Goal: Transaction & Acquisition: Book appointment/travel/reservation

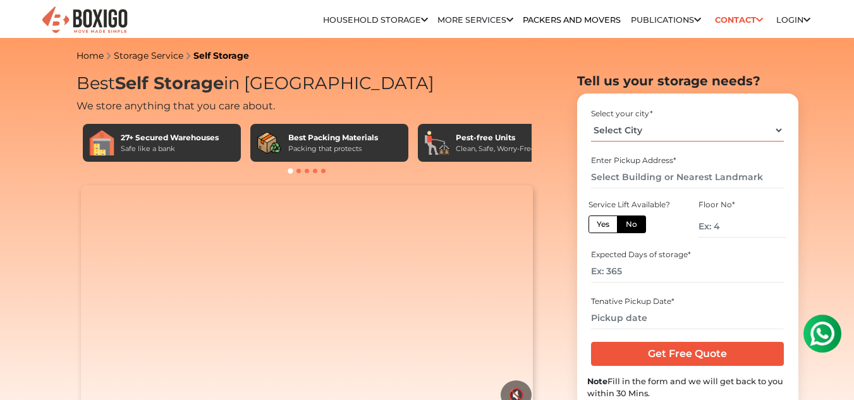
click at [672, 131] on select "Select City Bangalore Bengaluru Bhopal Bhubaneswar Chennai Coimbatore Cuttack D…" at bounding box center [687, 130] width 193 height 22
select select "[GEOGRAPHIC_DATA]"
click at [591, 119] on select "Select City Bangalore Bengaluru Bhopal Bhubaneswar Chennai Coimbatore Cuttack D…" at bounding box center [687, 130] width 193 height 22
click at [643, 175] on input "text" at bounding box center [687, 177] width 193 height 22
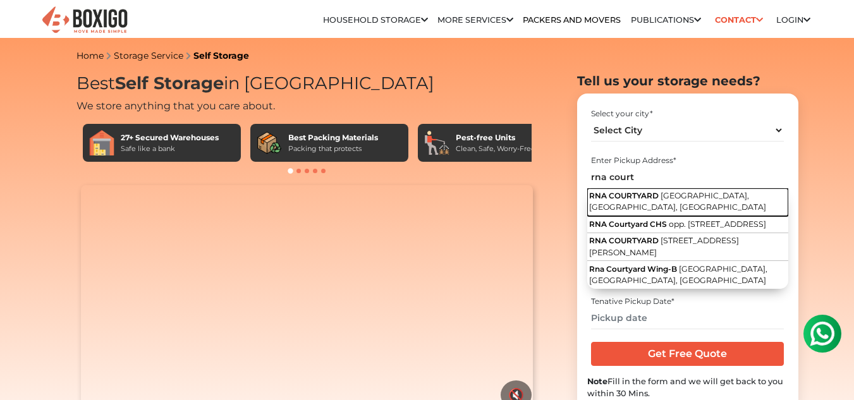
click at [676, 214] on button "RNA COURTYARD Poonam Complex, Mira Road East, Mira Bhayandar, Maharashtra" at bounding box center [687, 202] width 201 height 28
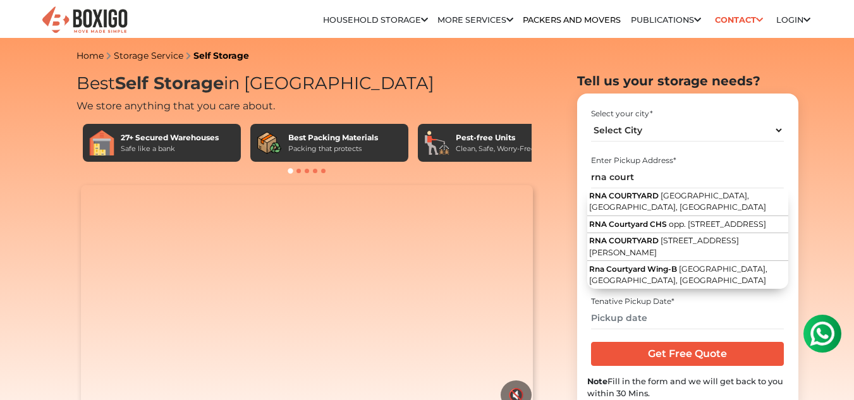
type input "RNA COURTYARD, Poonam Complex, Mira Road East, Mira Bhayandar, Maharashtra"
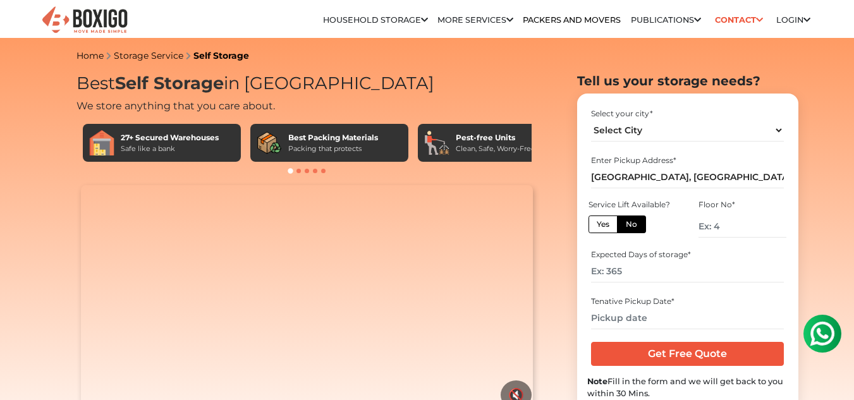
click at [592, 223] on label "Yes" at bounding box center [602, 225] width 29 height 18
click at [597, 223] on input "Yes" at bounding box center [601, 223] width 8 height 8
radio input "true"
click at [653, 274] on input "number" at bounding box center [687, 271] width 193 height 22
click at [648, 275] on input "number" at bounding box center [687, 271] width 193 height 22
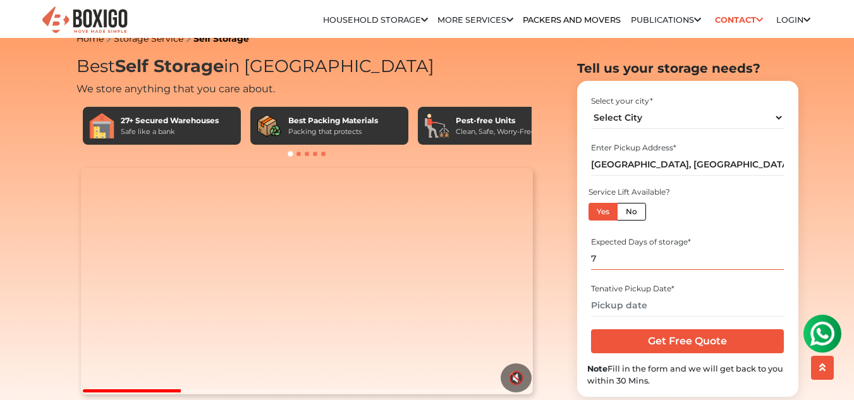
scroll to position [18, 0]
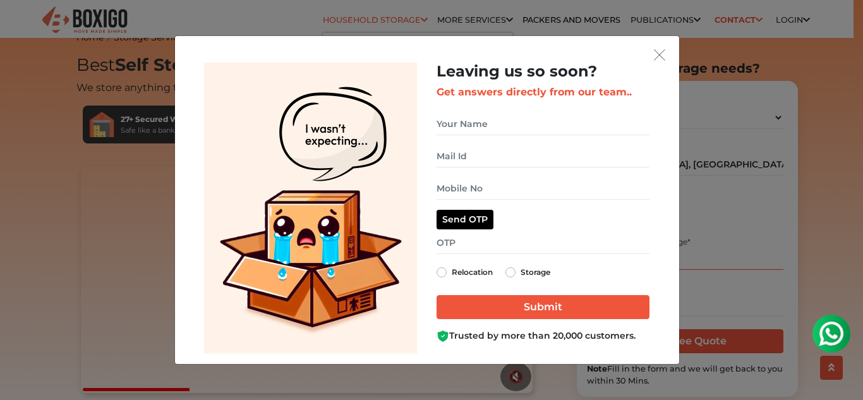
type input "7"
click at [663, 48] on button "get free quote dialog" at bounding box center [659, 54] width 19 height 16
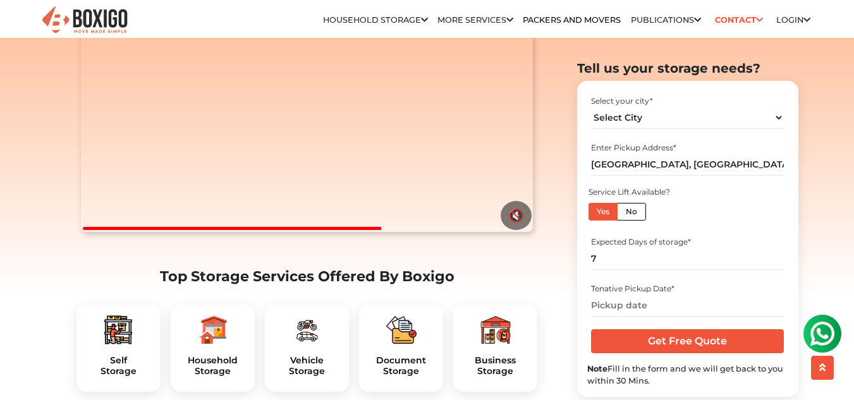
scroll to position [180, 0]
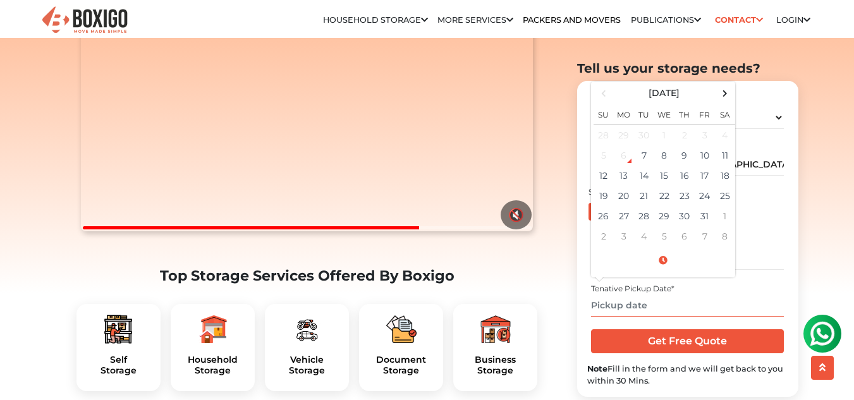
click at [642, 305] on input "text" at bounding box center [687, 305] width 193 height 22
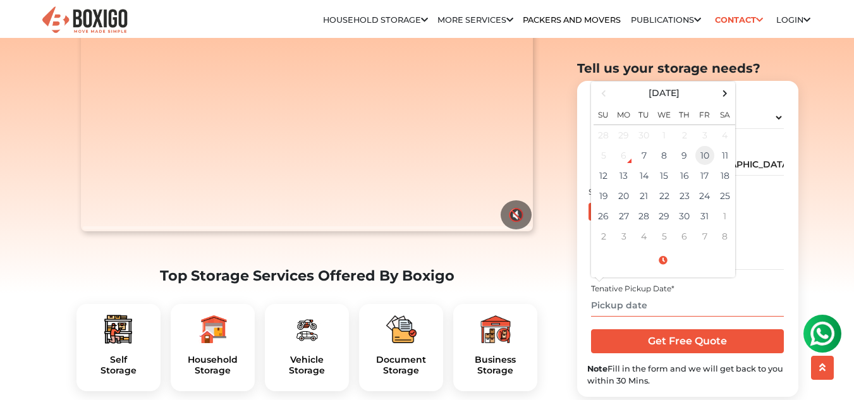
click at [705, 160] on td "10" at bounding box center [705, 155] width 20 height 20
type input "10/10/2025 12:00 AM"
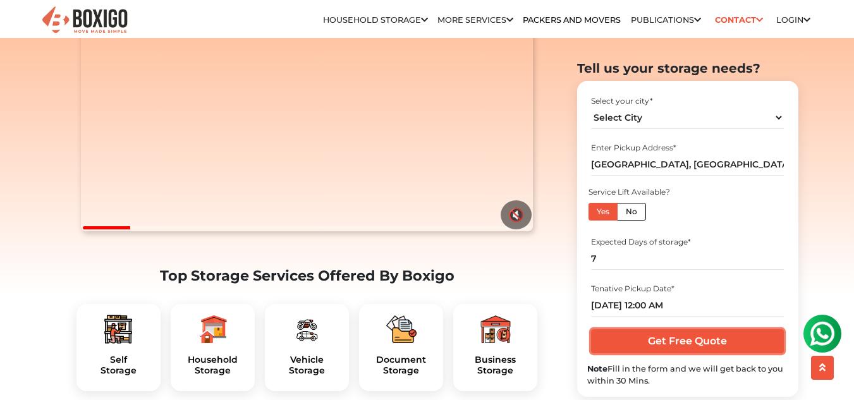
click at [657, 339] on input "Get Free Quote" at bounding box center [687, 341] width 193 height 24
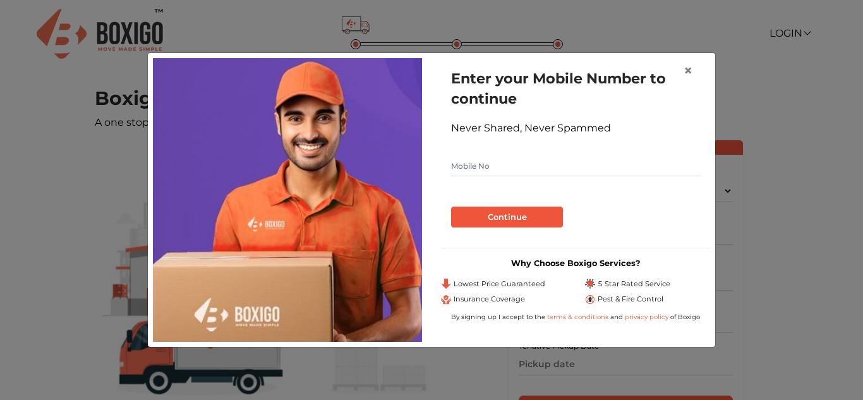
click at [539, 165] on input "text" at bounding box center [575, 166] width 249 height 20
type input "8591738439"
click at [508, 216] on button "Continue" at bounding box center [507, 217] width 112 height 21
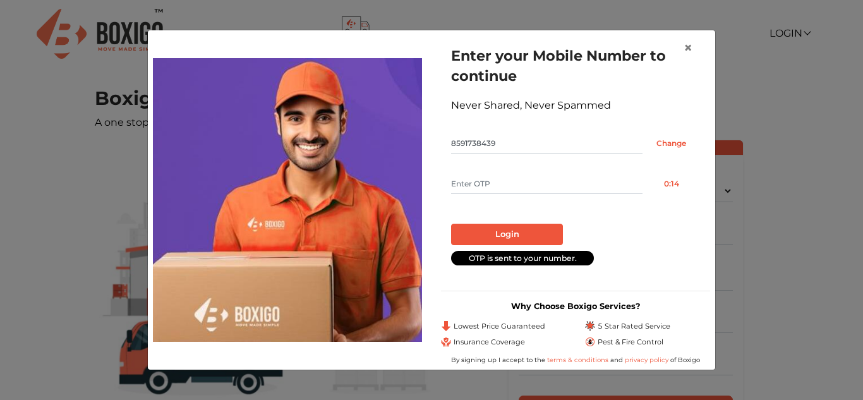
click at [592, 194] on form "Enter your Mobile Number to continue Never Shared, Never Spammed 8591738439 Cha…" at bounding box center [575, 155] width 249 height 219
click at [531, 176] on input "text" at bounding box center [547, 184] width 192 height 20
type input "6878"
click at [503, 229] on button "Login" at bounding box center [507, 234] width 112 height 21
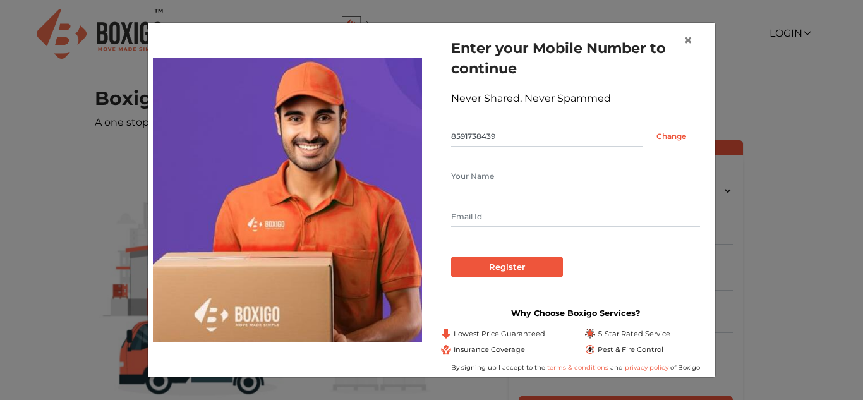
click at [513, 176] on input "text" at bounding box center [575, 176] width 249 height 20
type input "yaksh Mehta"
type input "mehtayaksh10@gmail.com"
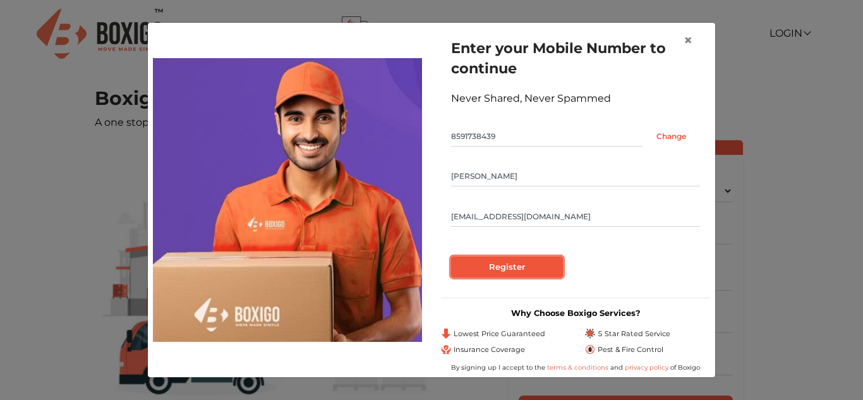
click at [513, 269] on input "Register" at bounding box center [507, 267] width 112 height 21
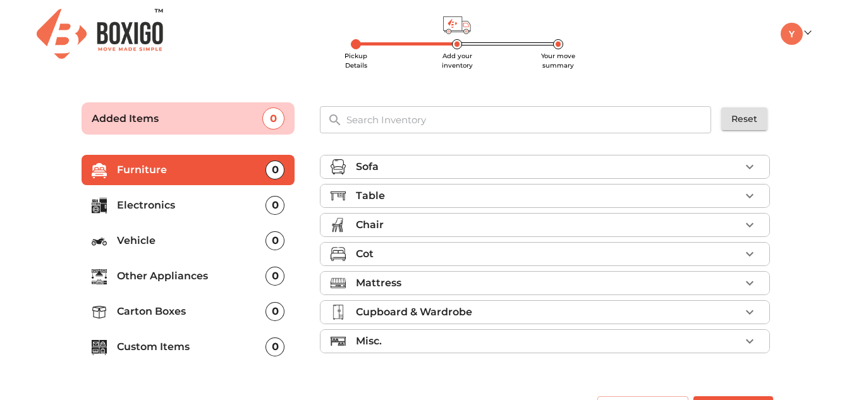
click at [367, 168] on p "Sofa" at bounding box center [367, 166] width 23 height 15
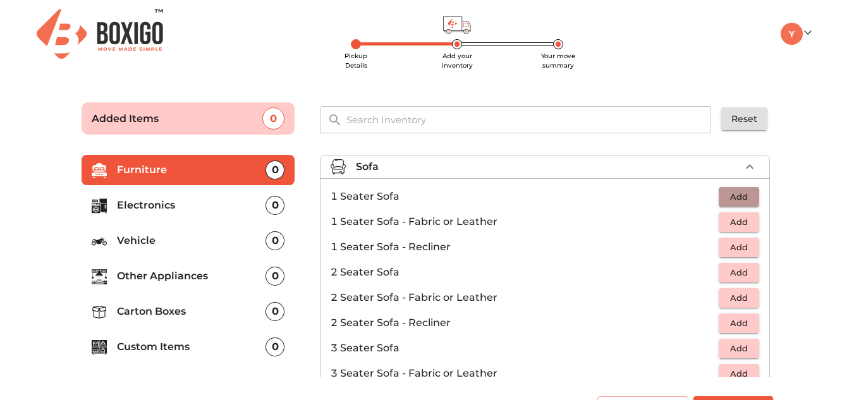
click at [739, 196] on span "Add" at bounding box center [739, 197] width 28 height 15
click at [1, 204] on main "Pickup Details Add your inventory Your move summary Added Items 1 ​ Reset Furni…" at bounding box center [427, 259] width 854 height 348
click at [264, 210] on p "Electronics" at bounding box center [191, 205] width 149 height 15
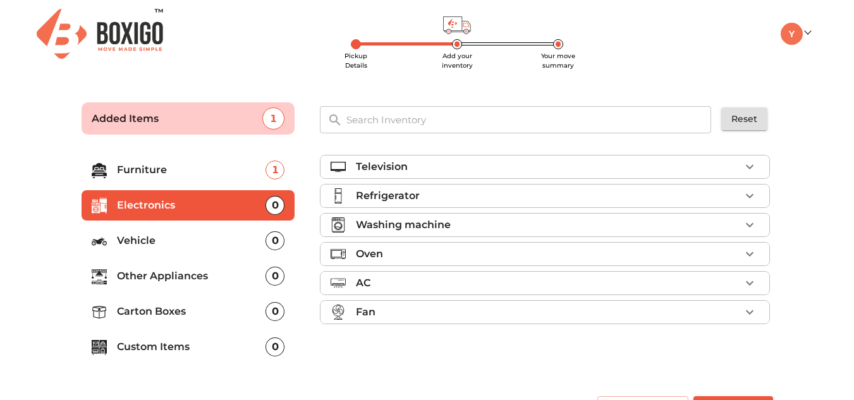
click at [479, 194] on div "Refrigerator" at bounding box center [548, 195] width 384 height 15
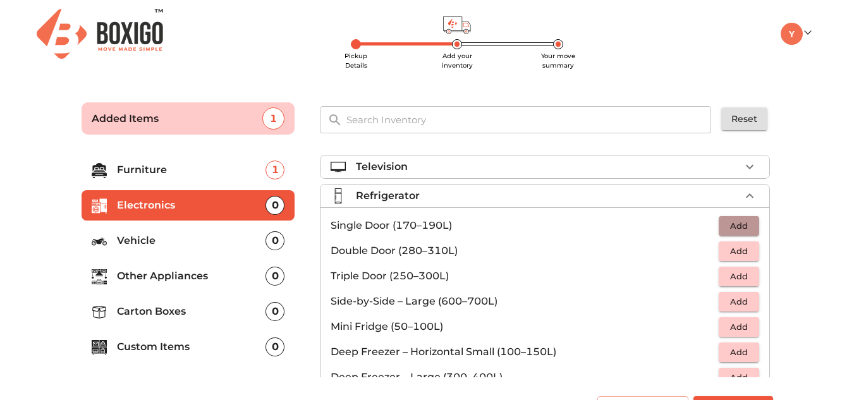
click at [738, 222] on span "Add" at bounding box center [739, 226] width 28 height 15
click at [175, 243] on p "Vehicle" at bounding box center [191, 240] width 149 height 15
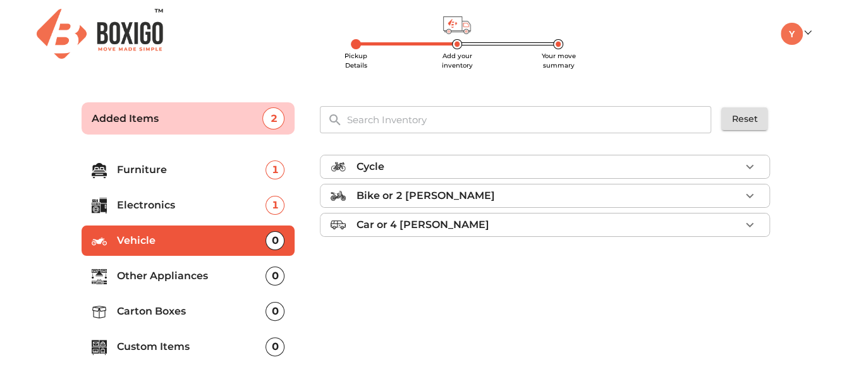
click at [247, 173] on p "Furniture" at bounding box center [191, 169] width 149 height 15
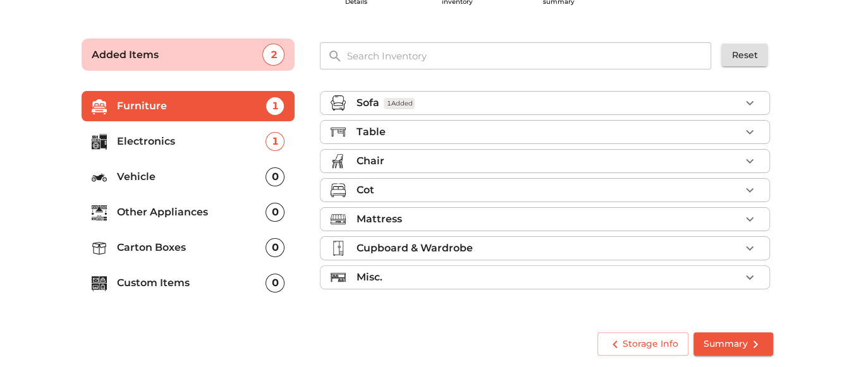
scroll to position [64, 0]
click at [369, 100] on p "Sofa" at bounding box center [367, 102] width 23 height 15
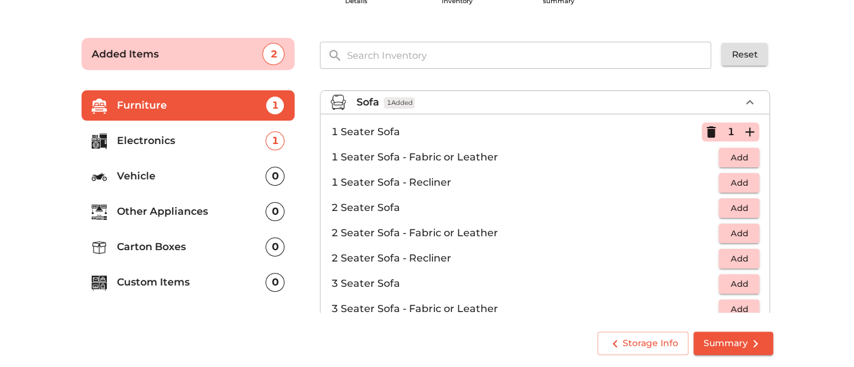
click at [369, 100] on p "Sofa" at bounding box center [367, 102] width 23 height 15
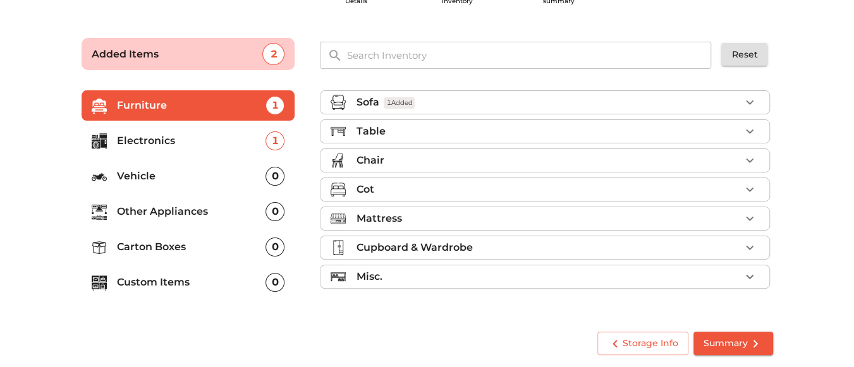
click at [208, 139] on p "Electronics" at bounding box center [191, 140] width 149 height 15
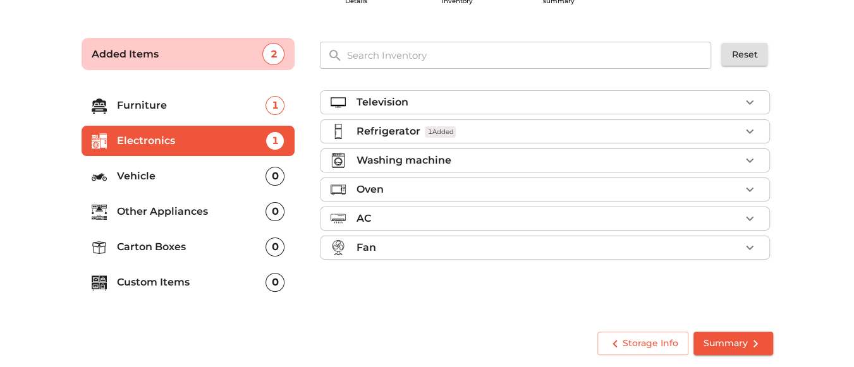
click at [198, 185] on li "Vehicle 0" at bounding box center [189, 176] width 214 height 30
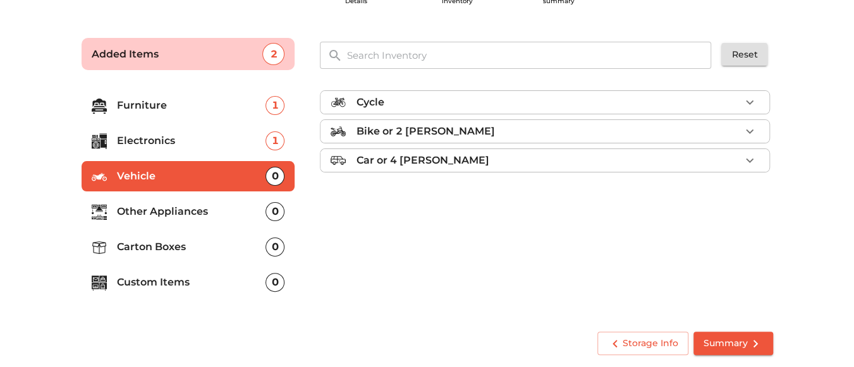
click at [188, 207] on p "Other Appliances" at bounding box center [191, 211] width 149 height 15
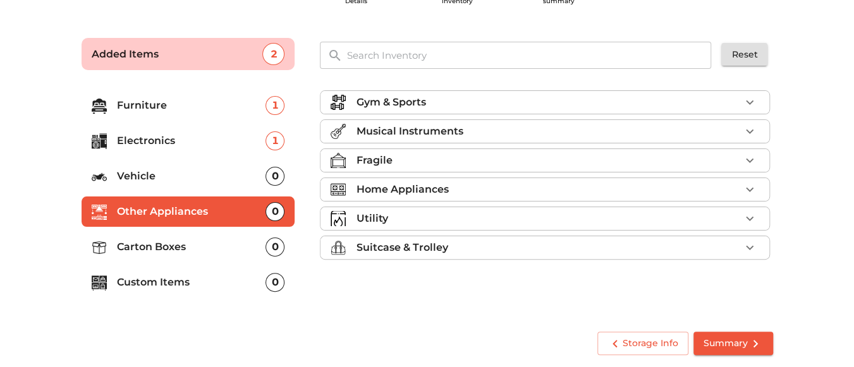
click at [197, 255] on li "Carton Boxes 0" at bounding box center [189, 247] width 214 height 30
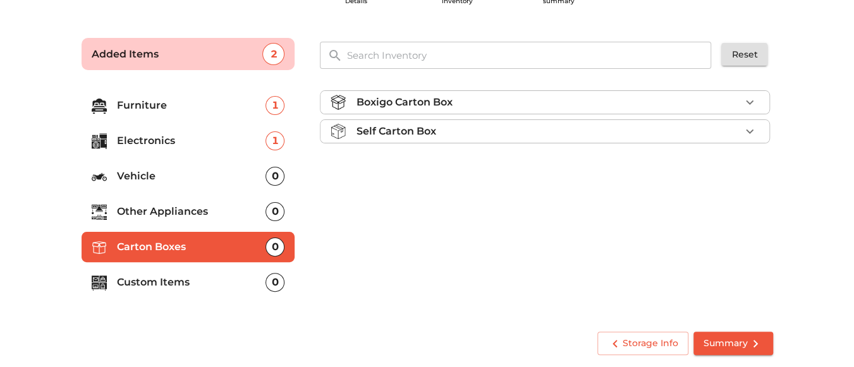
click at [181, 284] on p "Custom Items" at bounding box center [191, 282] width 149 height 15
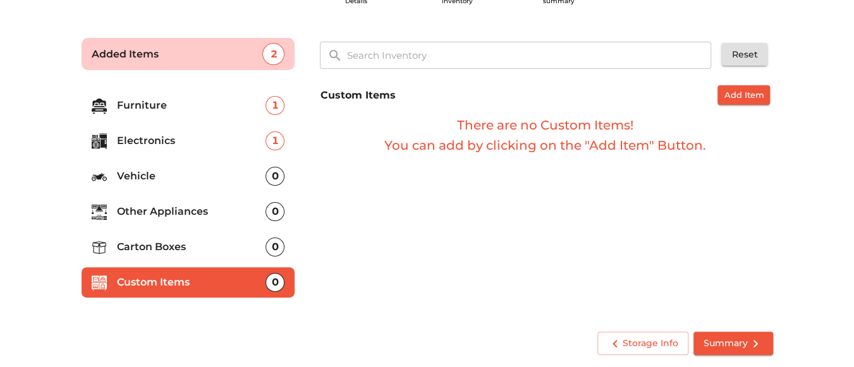
scroll to position [0, 0]
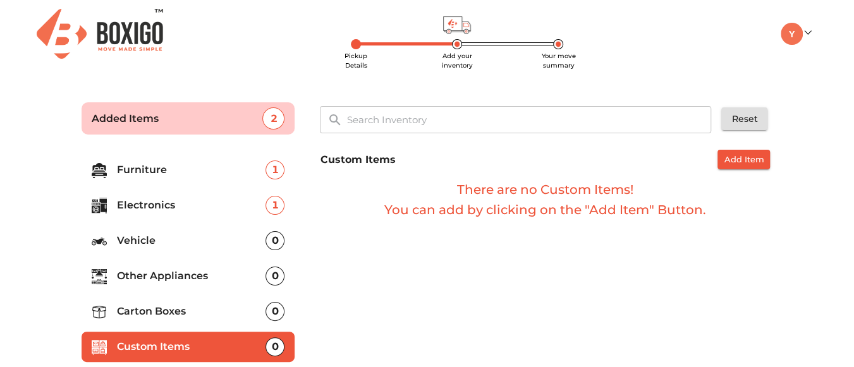
click at [207, 182] on li "Furniture 1" at bounding box center [189, 170] width 214 height 30
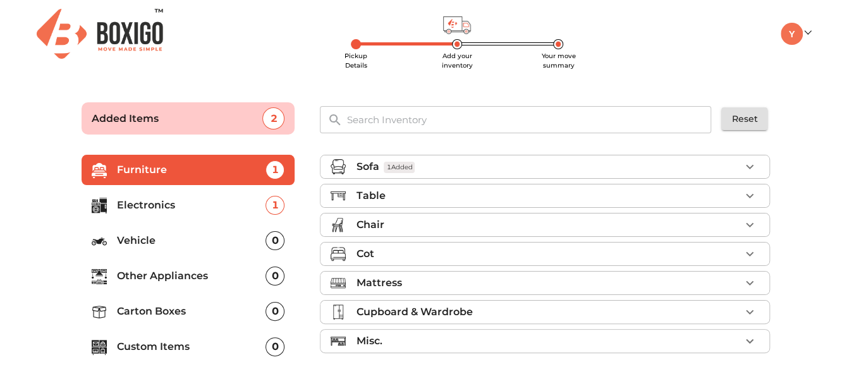
click at [522, 185] on li "Table" at bounding box center [544, 196] width 449 height 23
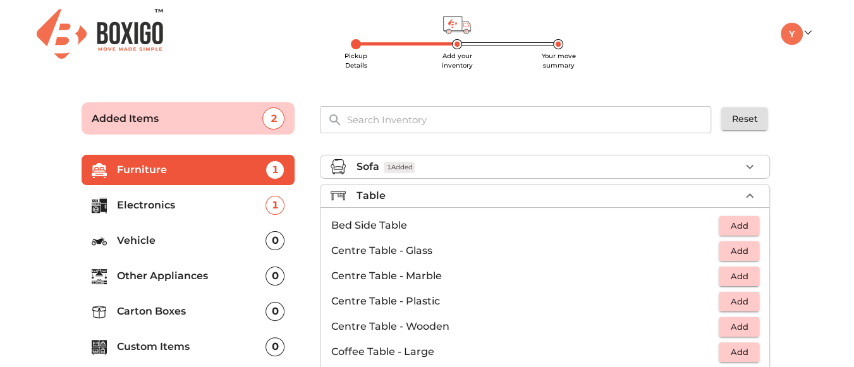
click at [568, 165] on div "Sofa 1 Added" at bounding box center [548, 166] width 384 height 15
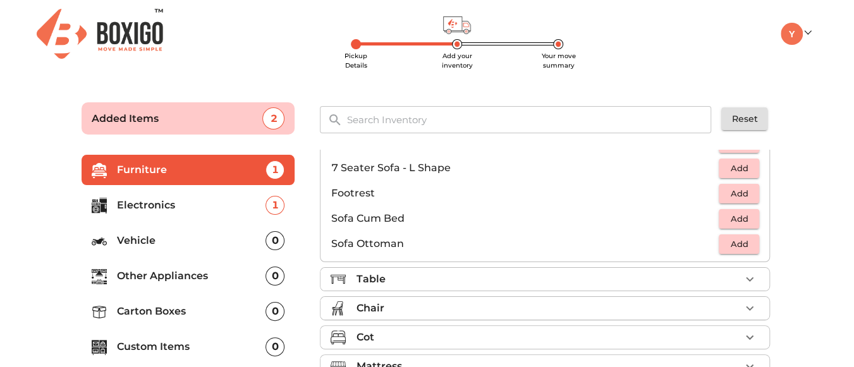
scroll to position [373, 0]
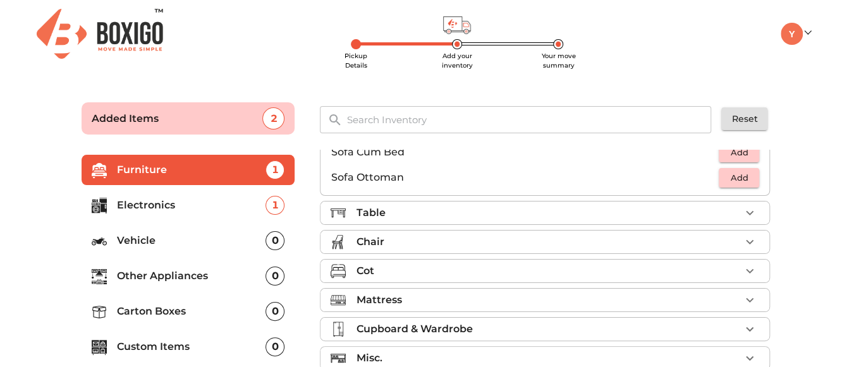
click at [532, 202] on li "Table" at bounding box center [544, 213] width 449 height 23
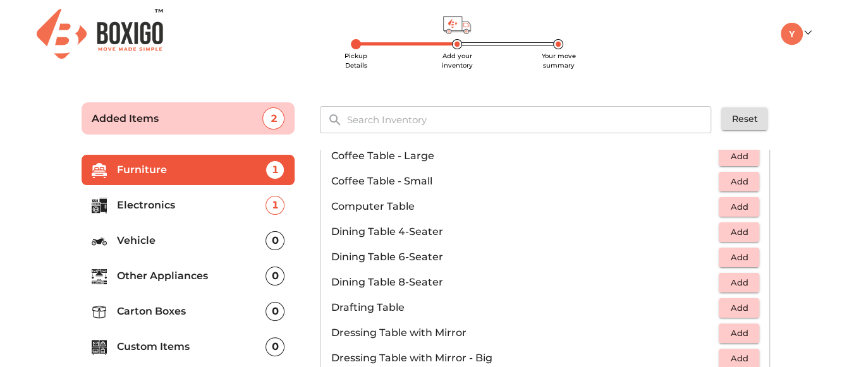
scroll to position [174, 0]
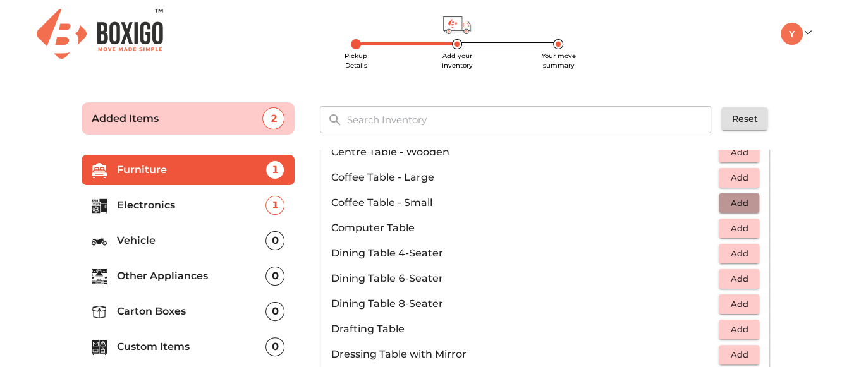
click at [733, 200] on span "Add" at bounding box center [739, 203] width 28 height 15
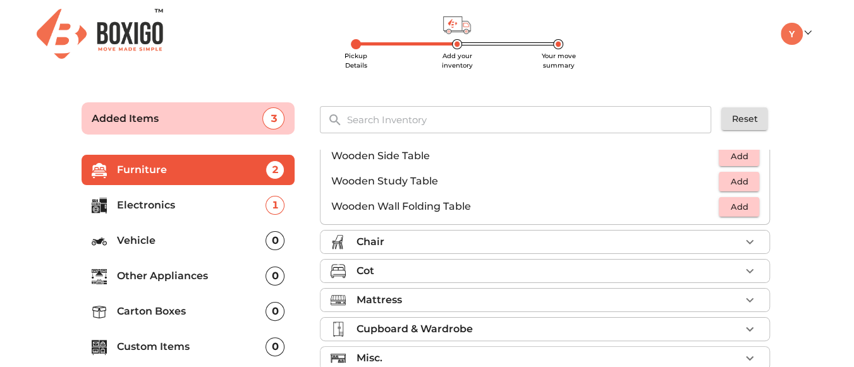
scroll to position [11, 0]
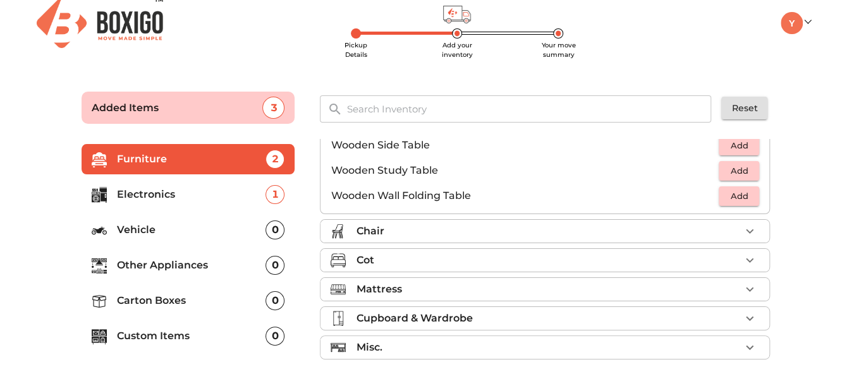
click at [492, 253] on div "Cot" at bounding box center [548, 260] width 384 height 15
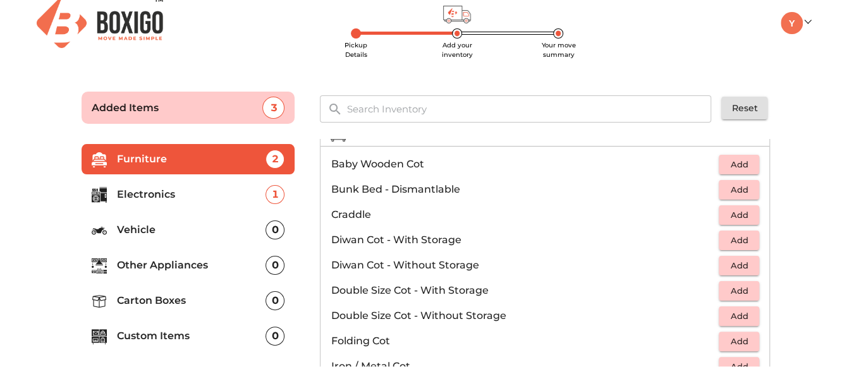
scroll to position [109, 0]
click at [729, 290] on span "Add" at bounding box center [739, 290] width 28 height 15
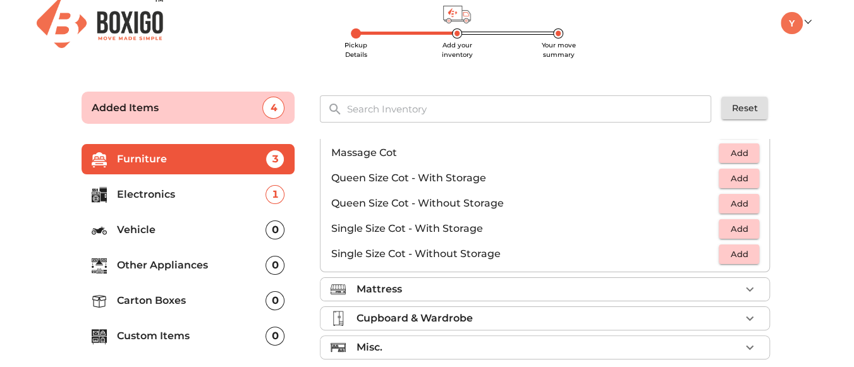
scroll to position [64, 0]
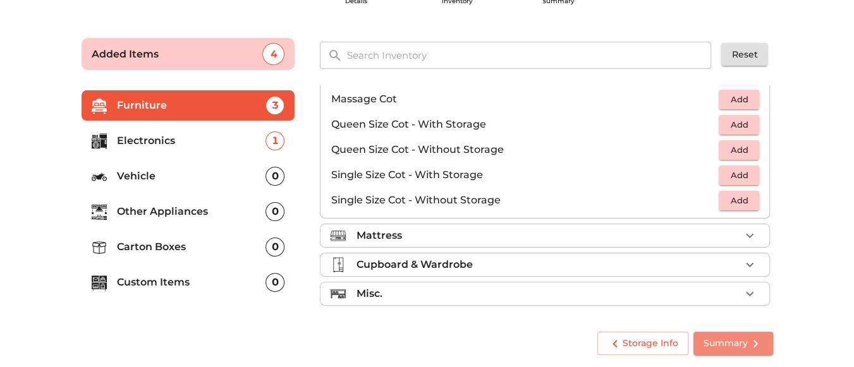
click at [714, 341] on span "Summary" at bounding box center [733, 344] width 59 height 16
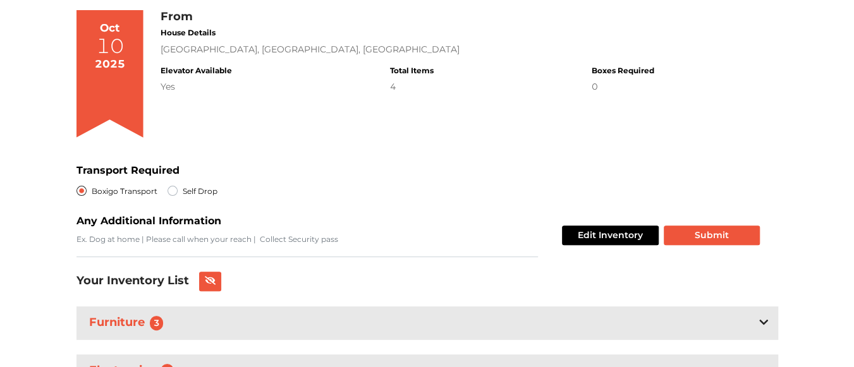
scroll to position [131, 0]
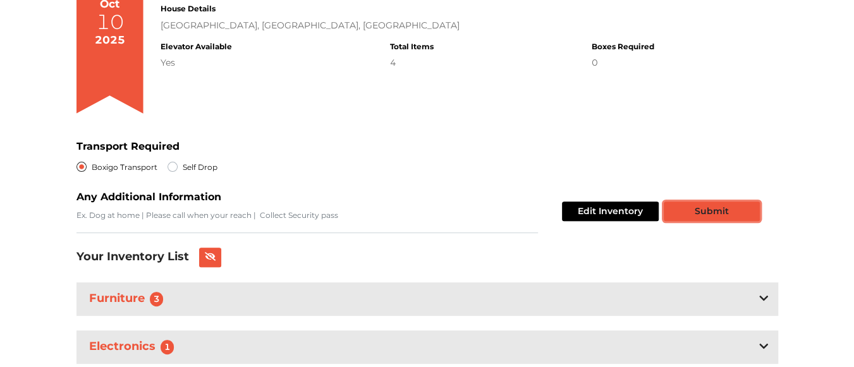
click at [700, 216] on button "Submit" at bounding box center [712, 212] width 96 height 20
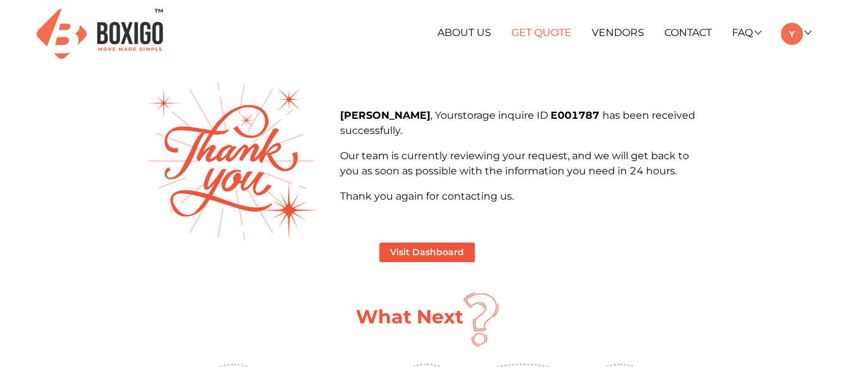
click at [554, 31] on link "Get Quote" at bounding box center [541, 33] width 60 height 12
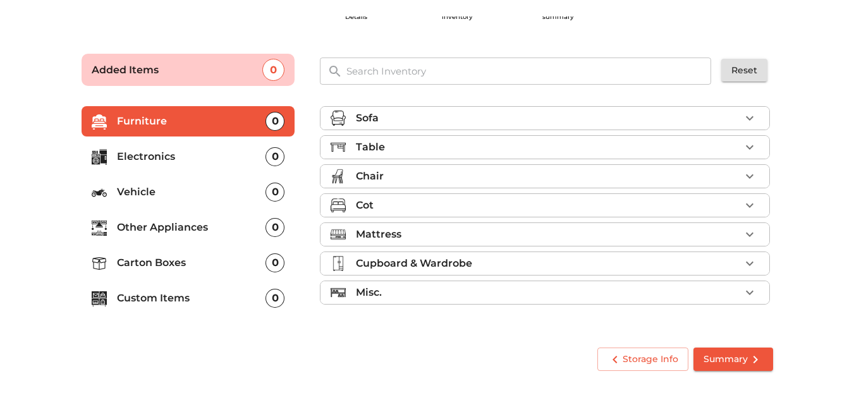
scroll to position [32, 0]
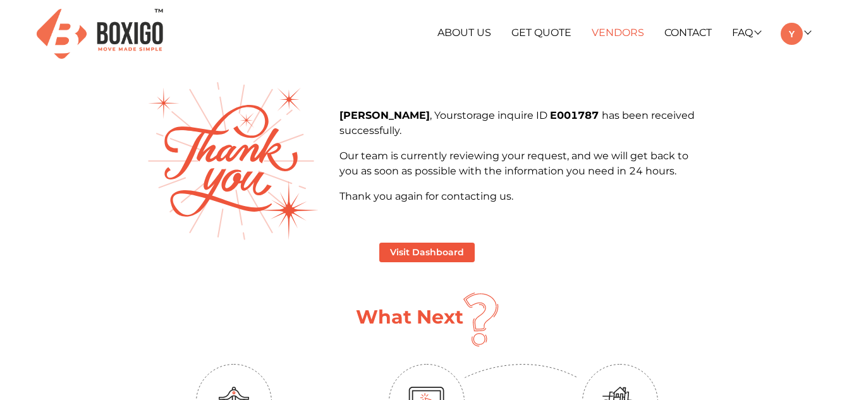
click at [620, 28] on link "Vendors" at bounding box center [618, 33] width 52 height 12
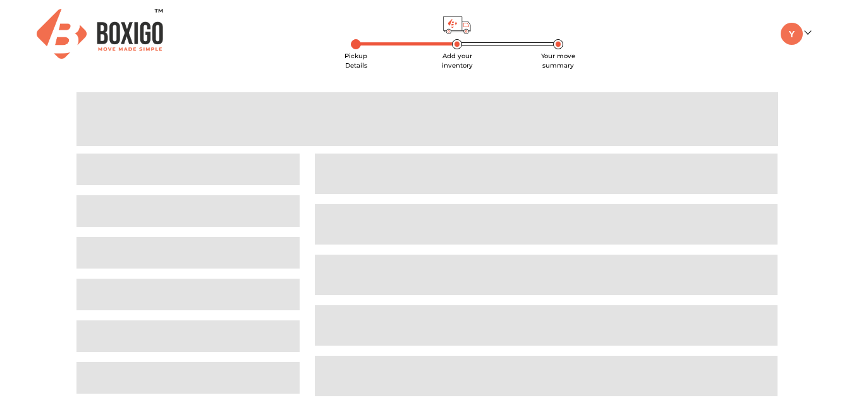
scroll to position [32, 0]
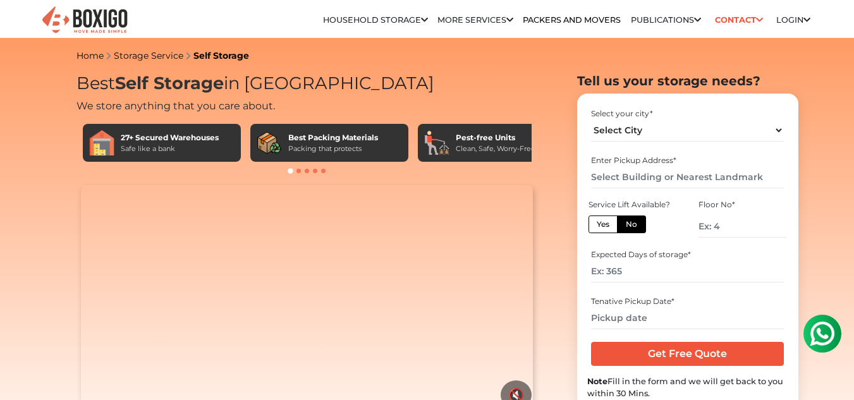
scroll to position [94, 0]
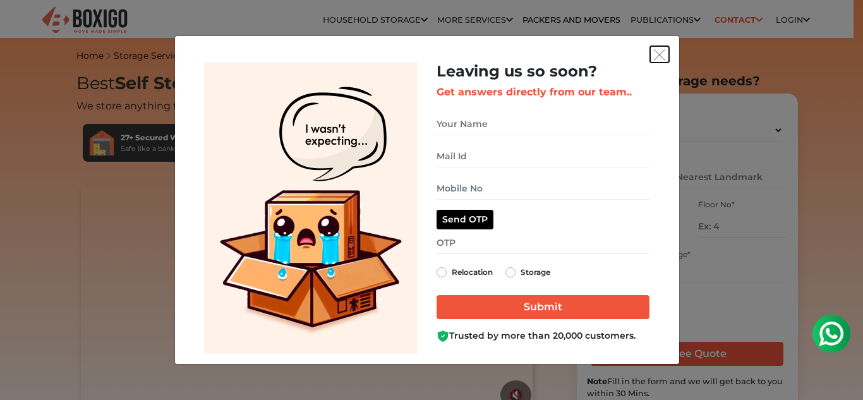
click at [658, 62] on button "get free quote dialog" at bounding box center [659, 54] width 19 height 16
